Goal: Share content

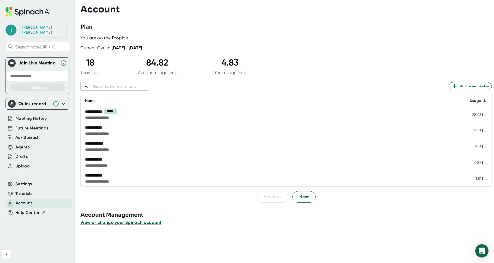
click at [144, 221] on span "View or change your Spinach account" at bounding box center [120, 222] width 81 height 5
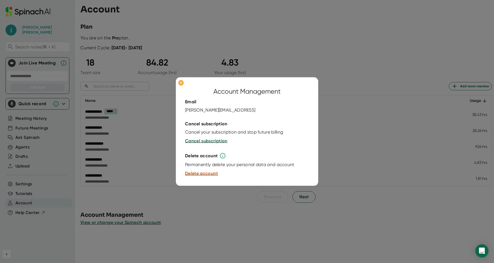
click at [215, 214] on div at bounding box center [247, 131] width 494 height 263
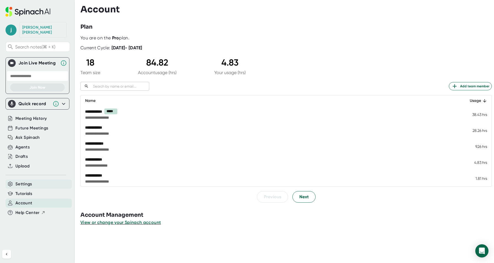
click at [28, 181] on span "Settings" at bounding box center [23, 184] width 17 height 6
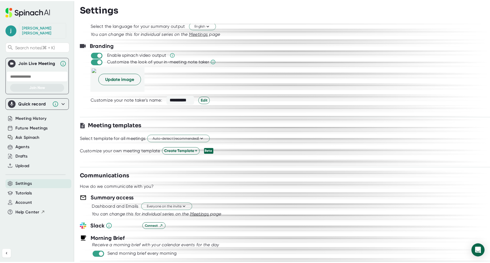
scroll to position [78, 0]
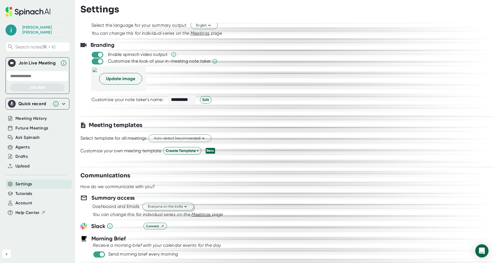
click at [149, 208] on span "Everyone on the invite" at bounding box center [168, 206] width 40 height 5
click at [145, 216] on div "Everyone on the invite" at bounding box center [161, 218] width 63 height 10
click at [131, 208] on div "Dashboard and Emails" at bounding box center [115, 207] width 47 height 6
click at [201, 216] on span "Meetings" at bounding box center [200, 214] width 19 height 5
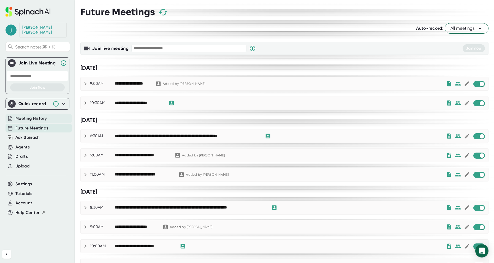
click at [34, 115] on span "Meeting History" at bounding box center [30, 118] width 31 height 6
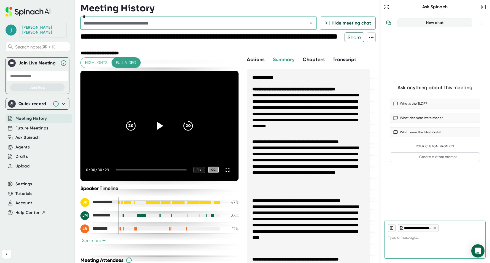
click at [197, 23] on input "text" at bounding box center [190, 23] width 217 height 8
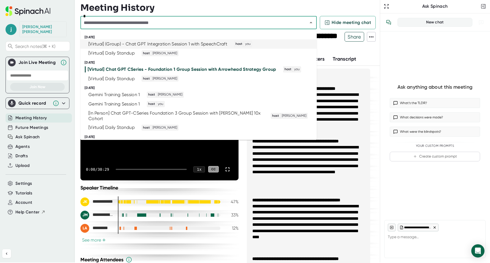
scroll to position [1, 0]
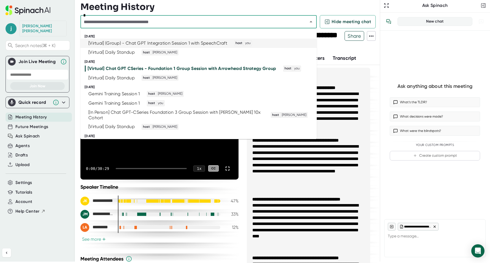
click at [199, 44] on div "[Virtual] (Group) - Chat GPT Integration Session 1 with SpeechCraft" at bounding box center [157, 43] width 139 height 6
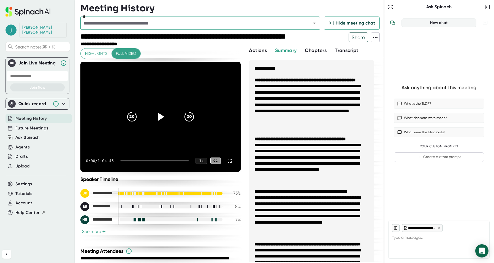
click at [350, 38] on span "Share" at bounding box center [358, 37] width 19 height 10
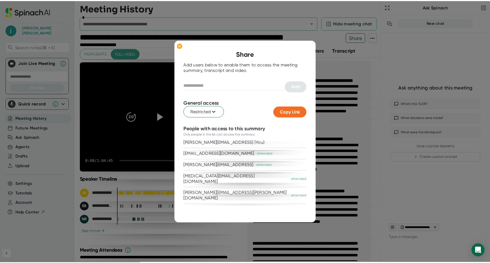
scroll to position [21, 0]
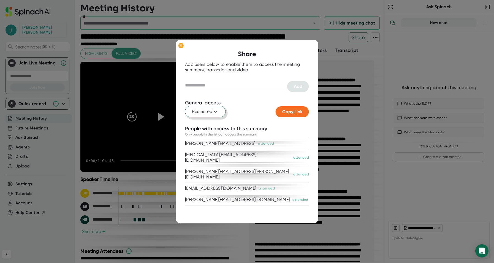
click at [214, 112] on icon at bounding box center [215, 111] width 7 height 7
click at [192, 135] on div "Anyone with the link" at bounding box center [174, 135] width 50 height 10
click at [287, 112] on span "Copy Link" at bounding box center [292, 111] width 20 height 5
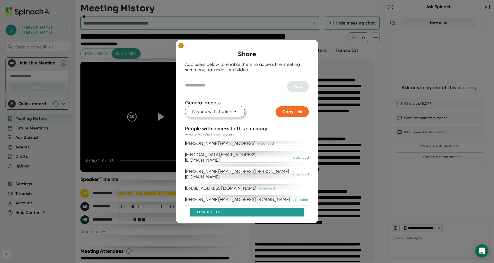
click at [182, 46] on ellipse at bounding box center [180, 46] width 5 height 6
type textarea "x"
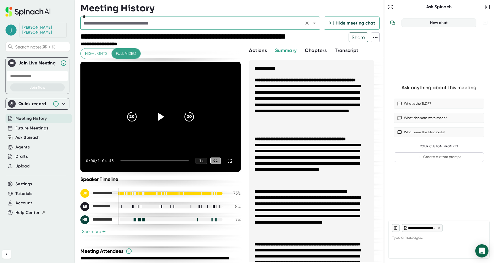
click at [175, 22] on input "text" at bounding box center [192, 23] width 220 height 8
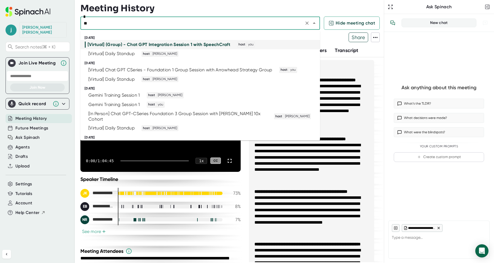
type input "***"
type textarea "x"
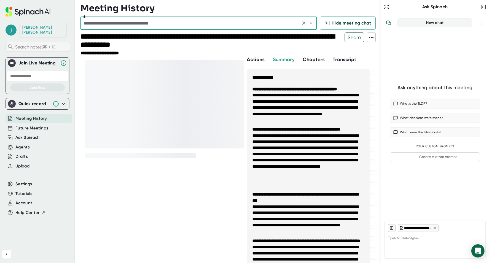
click at [15, 43] on div "Search notes (⌘ + K)" at bounding box center [38, 47] width 64 height 10
type textarea "x"
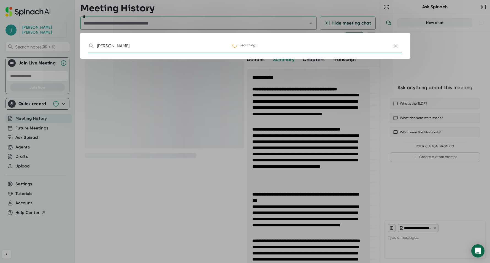
type input "[PERSON_NAME]"
type textarea "x"
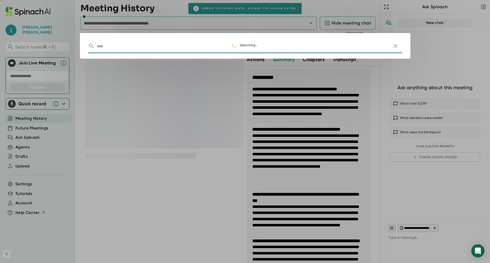
type input "w"
type input "A"
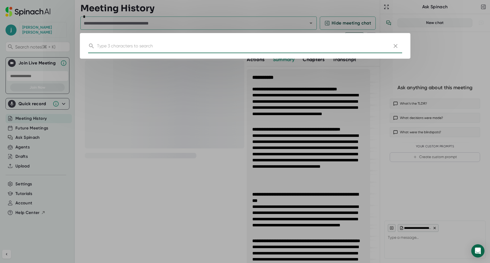
type textarea "x"
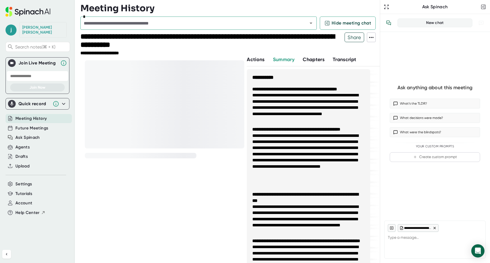
click at [39, 26] on div "[PERSON_NAME]" at bounding box center [42, 30] width 41 height 10
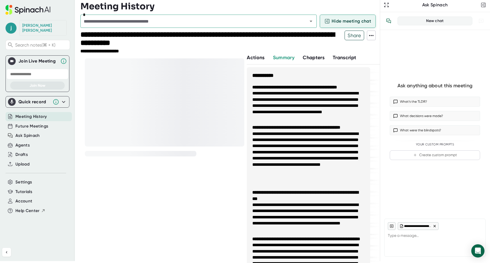
click at [323, 21] on button "Hide meeting chat" at bounding box center [348, 21] width 56 height 13
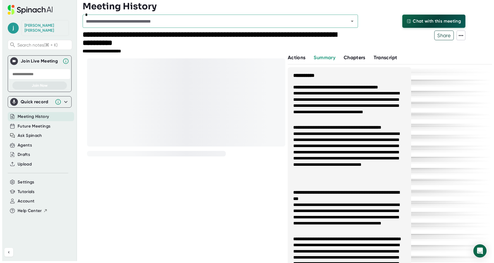
scroll to position [0, 0]
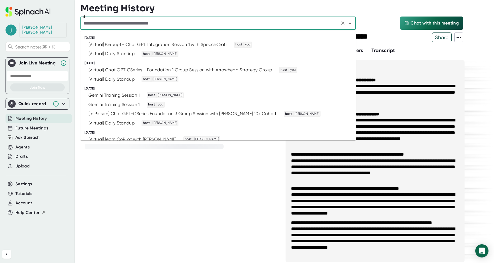
click at [310, 24] on input "text" at bounding box center [210, 23] width 256 height 8
click at [204, 44] on div "[Virtual] (Group) - Chat GPT Integration Session 1 with SpeechCraft" at bounding box center [157, 45] width 139 height 6
